Goal: Navigation & Orientation: Understand site structure

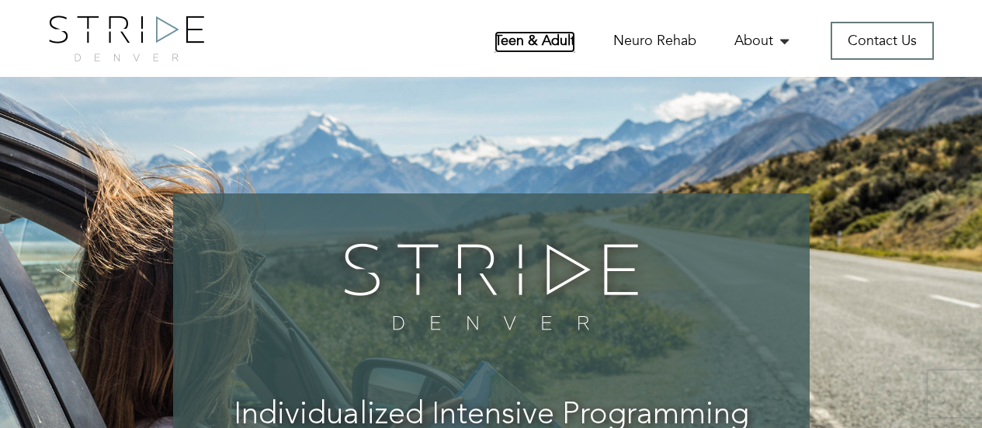
click at [551, 45] on link "Teen & Adult" at bounding box center [535, 42] width 81 height 22
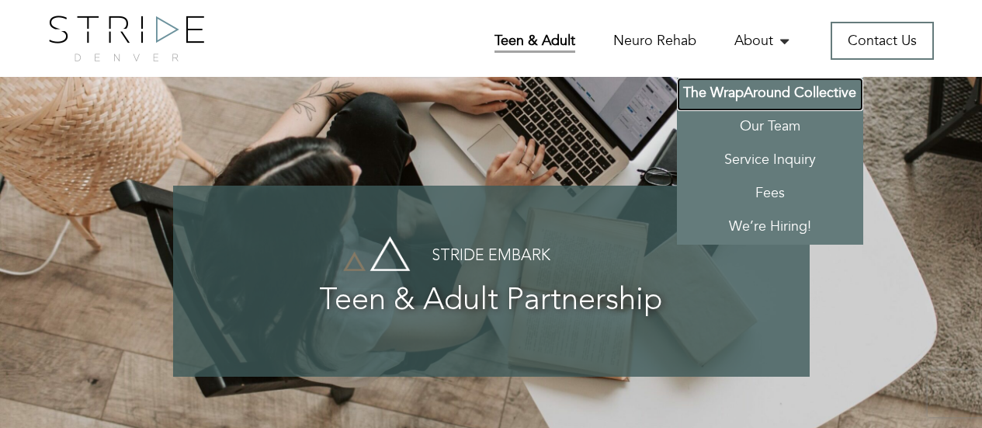
click at [763, 96] on link "The WrapAround Collective" at bounding box center [770, 94] width 186 height 33
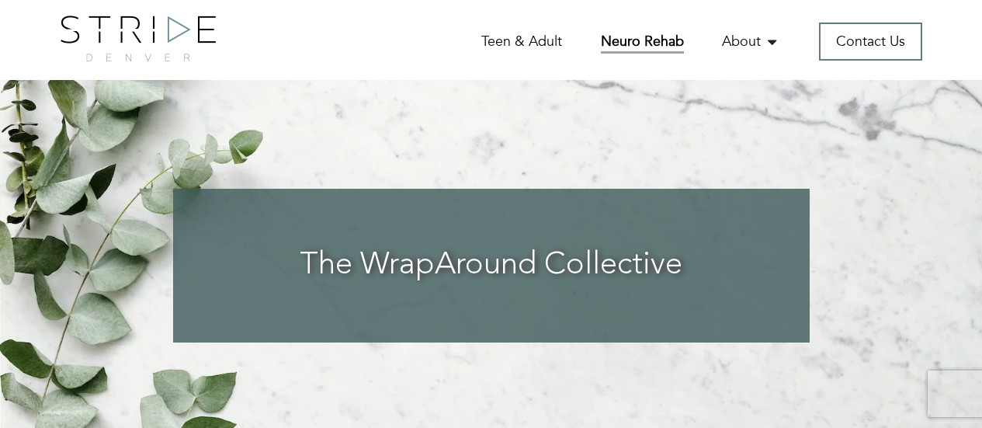
click at [636, 46] on link "Neuro Rehab" at bounding box center [642, 43] width 83 height 22
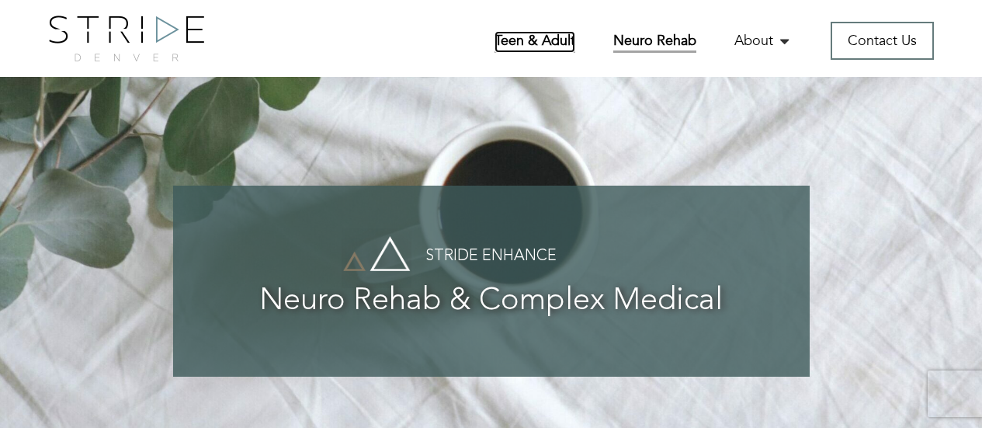
click at [533, 35] on link "Teen & Adult" at bounding box center [535, 42] width 81 height 22
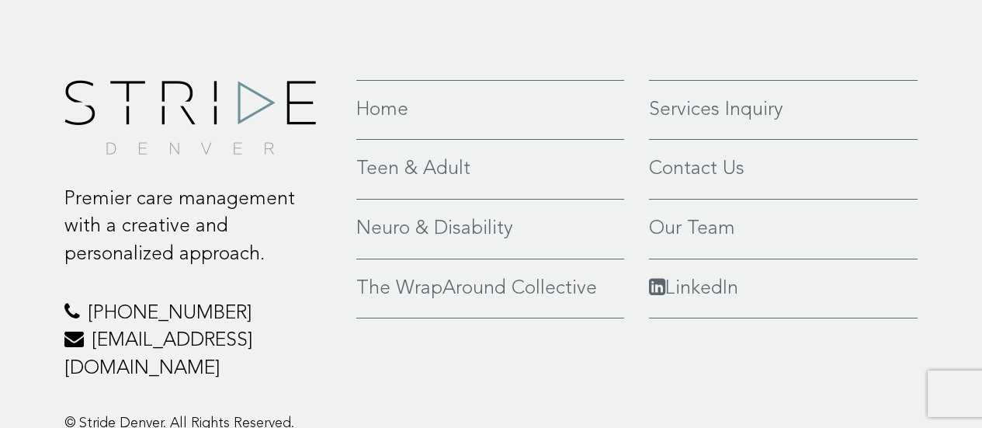
scroll to position [4147, 0]
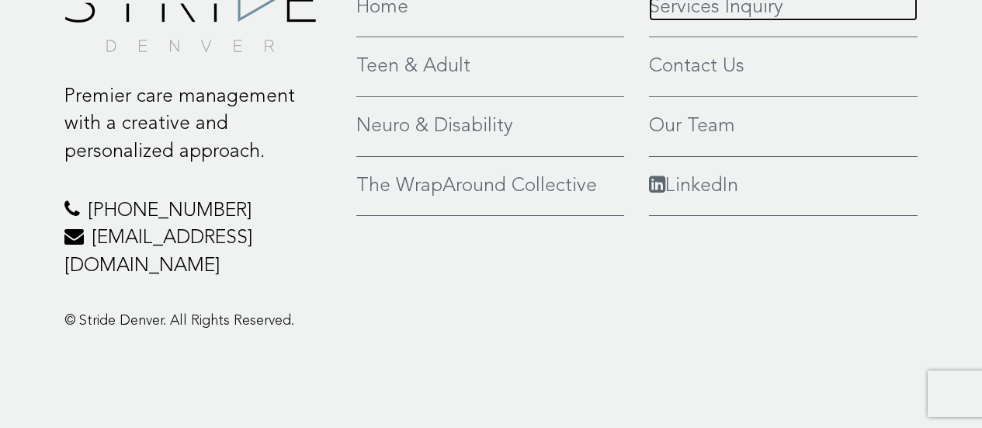
click at [701, 22] on link "Services Inquiry" at bounding box center [783, 8] width 269 height 28
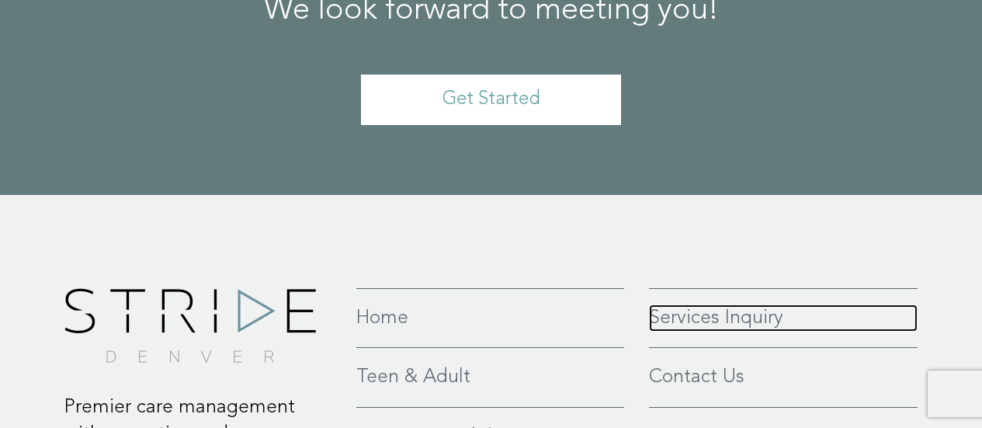
scroll to position [3603, 0]
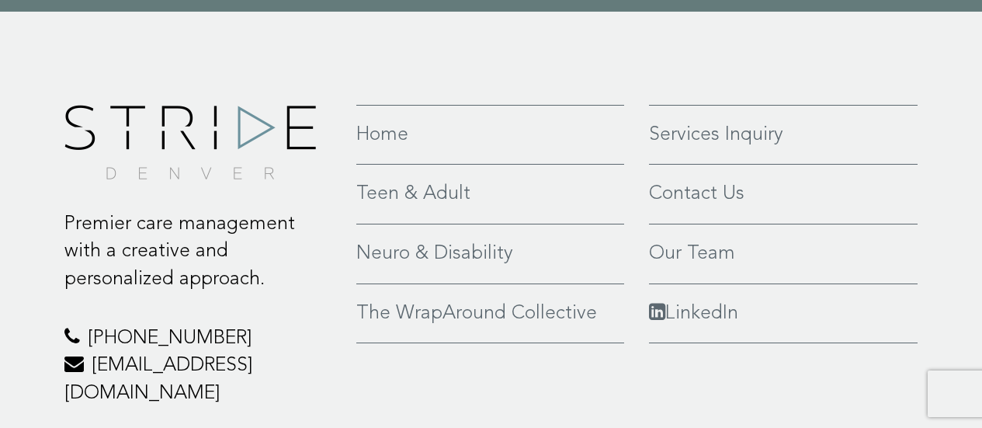
scroll to position [2330, 0]
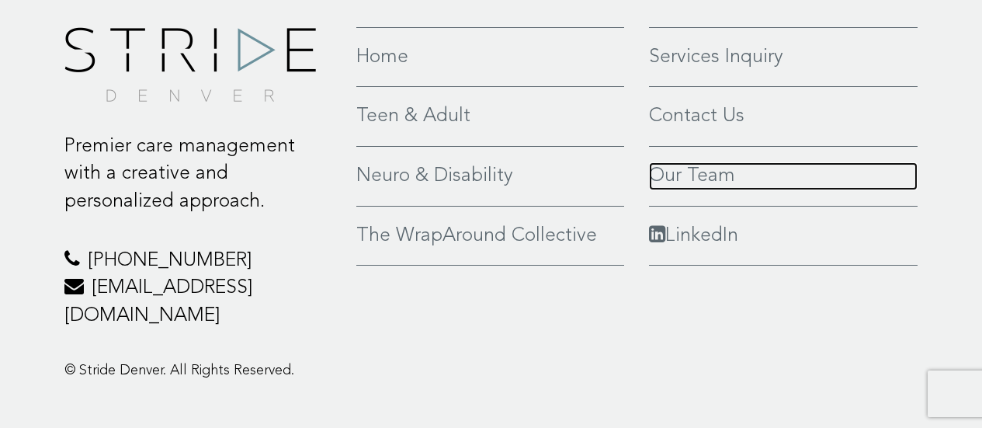
click at [689, 176] on link "Our Team" at bounding box center [783, 176] width 269 height 28
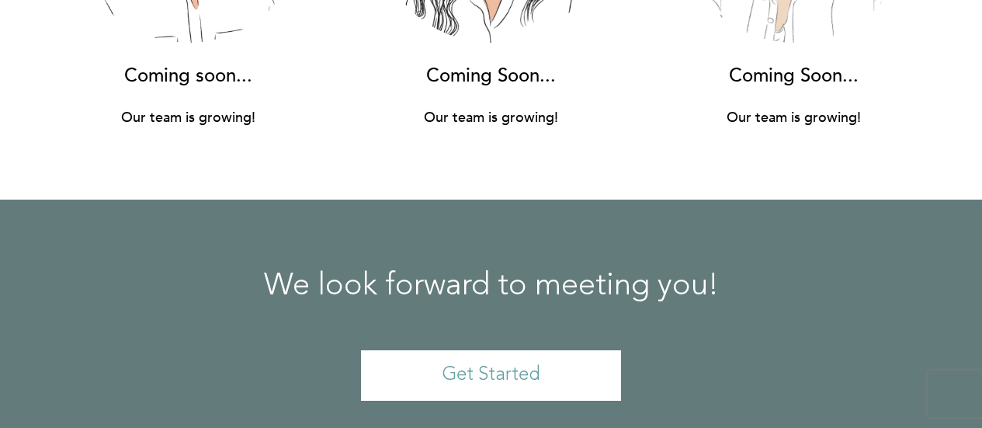
scroll to position [12580, 0]
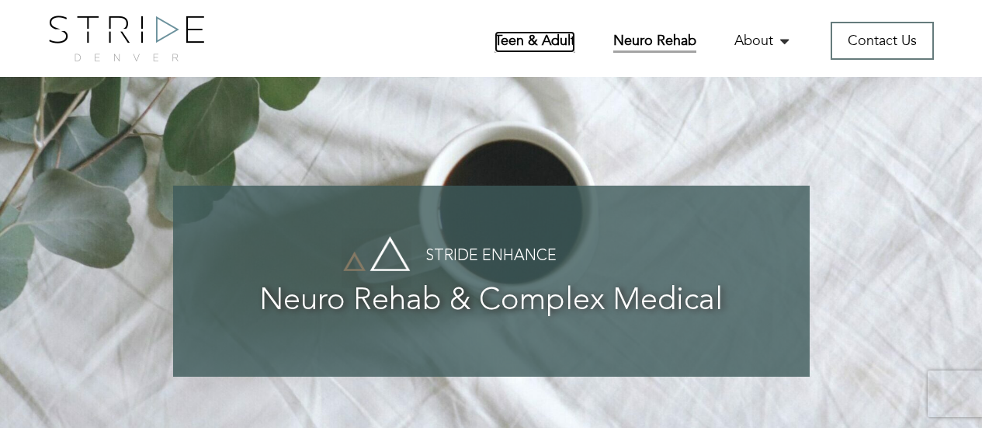
click at [563, 39] on link "Teen & Adult" at bounding box center [535, 42] width 81 height 22
